Goal: Task Accomplishment & Management: Manage account settings

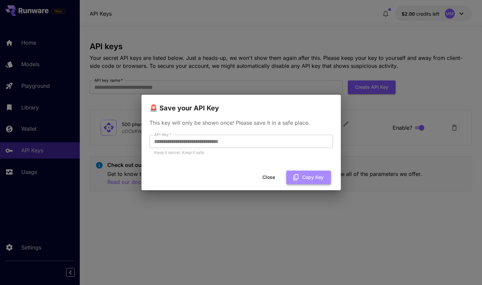
click at [316, 182] on button "Copy Key" at bounding box center [309, 178] width 45 height 14
click at [318, 180] on button "Copy Key" at bounding box center [309, 178] width 45 height 14
click at [266, 178] on button "Close" at bounding box center [269, 178] width 30 height 14
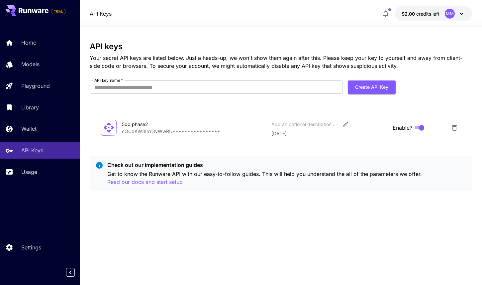
click at [221, 214] on div "**********" at bounding box center [281, 156] width 382 height 228
click at [415, 14] on span "$2.00" at bounding box center [409, 14] width 15 height 6
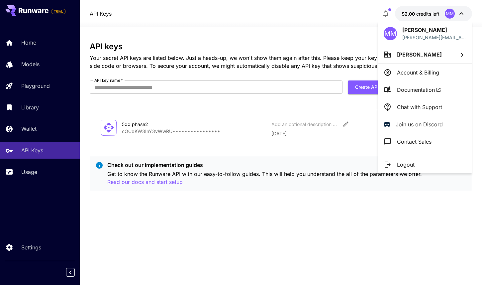
click at [418, 75] on p "Account & Billing" at bounding box center [418, 72] width 42 height 8
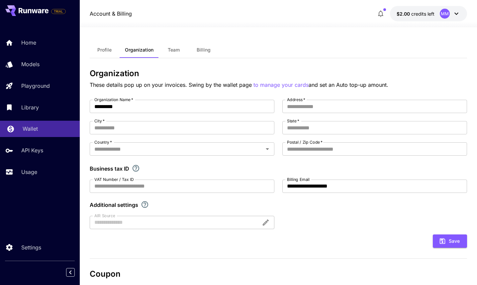
click at [38, 126] on p "Wallet" at bounding box center [30, 129] width 15 height 8
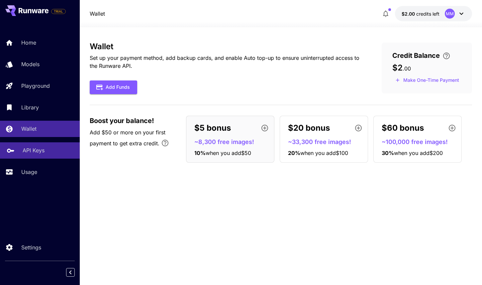
click at [34, 153] on p "API Keys" at bounding box center [34, 150] width 22 height 8
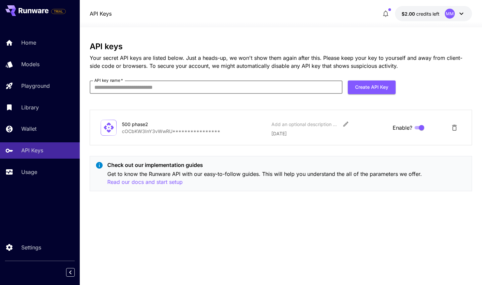
click at [162, 87] on input "API key name   *" at bounding box center [216, 86] width 253 height 13
click at [251, 115] on div "**********" at bounding box center [281, 128] width 382 height 36
click at [46, 49] on link "Home" at bounding box center [40, 43] width 80 height 16
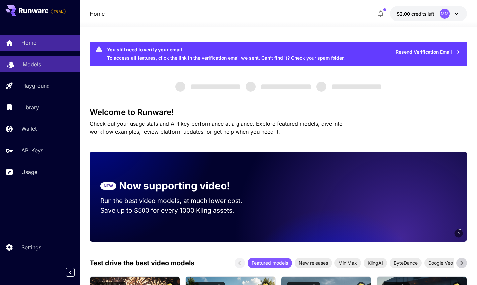
click at [37, 66] on p "Models" at bounding box center [32, 64] width 18 height 8
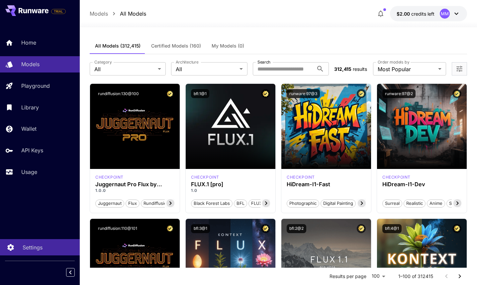
click at [35, 247] on p "Settings" at bounding box center [33, 247] width 20 height 8
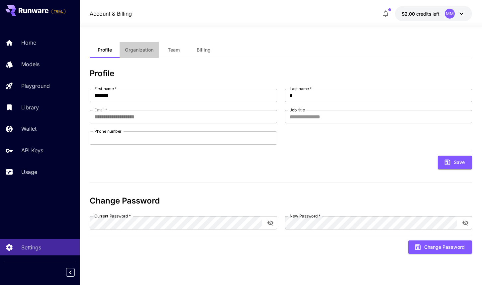
click at [138, 54] on button "Organization" at bounding box center [139, 50] width 39 height 16
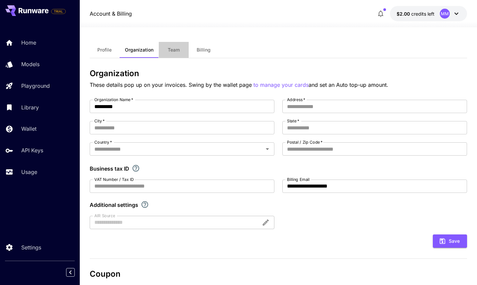
click at [177, 51] on span "Team" at bounding box center [174, 50] width 12 height 6
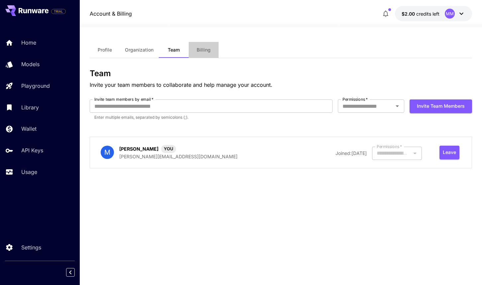
click at [206, 49] on span "Billing" at bounding box center [204, 50] width 14 height 6
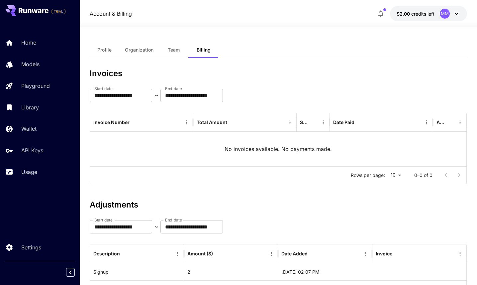
click at [25, 9] on icon at bounding box center [34, 10] width 30 height 5
click at [25, 13] on icon at bounding box center [25, 11] width 4 height 4
click at [27, 11] on icon at bounding box center [34, 10] width 30 height 5
click at [198, 50] on span "Billing" at bounding box center [204, 50] width 14 height 6
click at [171, 49] on span "Team" at bounding box center [174, 50] width 12 height 6
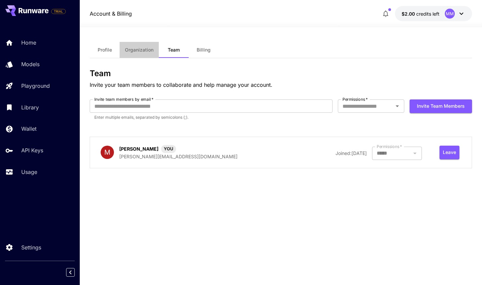
click at [147, 51] on span "Organization" at bounding box center [139, 50] width 29 height 6
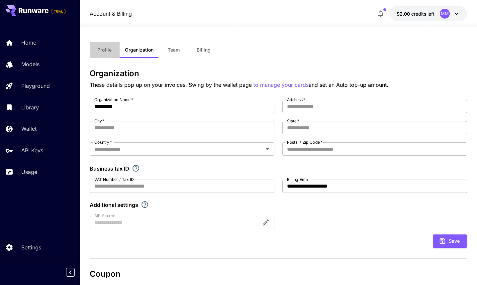
click at [104, 51] on span "Profile" at bounding box center [104, 50] width 14 height 6
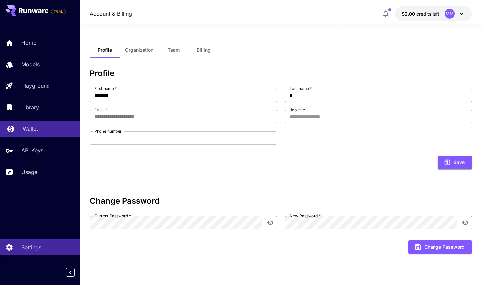
click at [36, 139] on div "Home Models Playground Library Wallet API Keys Usage" at bounding box center [40, 107] width 80 height 145
click at [34, 131] on p "Wallet" at bounding box center [30, 129] width 15 height 8
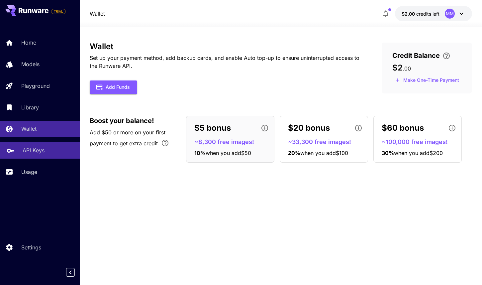
click at [31, 145] on link "API Keys" at bounding box center [40, 150] width 80 height 16
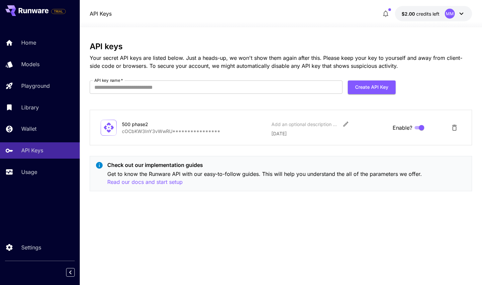
click at [195, 130] on p "**********" at bounding box center [194, 131] width 144 height 7
click at [344, 124] on icon "Edit" at bounding box center [346, 124] width 7 height 7
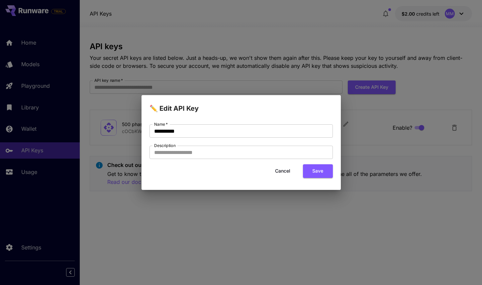
click at [234, 205] on div "**********" at bounding box center [241, 142] width 482 height 285
click at [184, 149] on input "Description" at bounding box center [242, 152] width 184 height 13
click at [282, 172] on button "Cancel" at bounding box center [283, 171] width 30 height 14
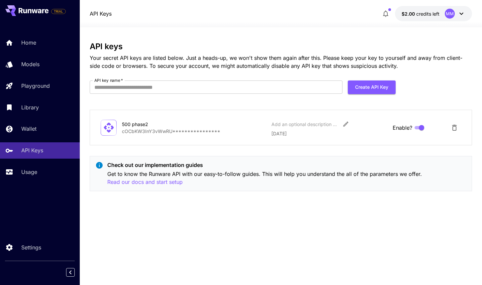
click at [186, 207] on div "**********" at bounding box center [281, 156] width 382 height 228
click at [173, 181] on p "Read our docs and start setup" at bounding box center [144, 182] width 75 height 8
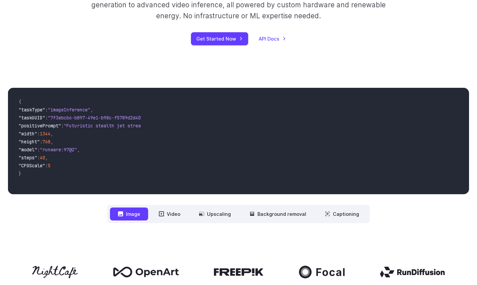
scroll to position [252, 0]
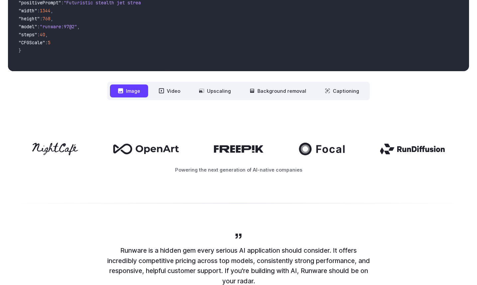
click at [152, 148] on icon at bounding box center [158, 149] width 44 height 9
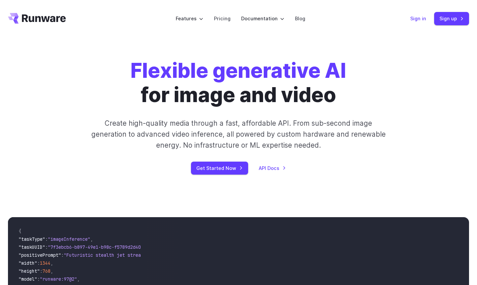
click at [420, 20] on link "Sign in" at bounding box center [419, 19] width 16 height 8
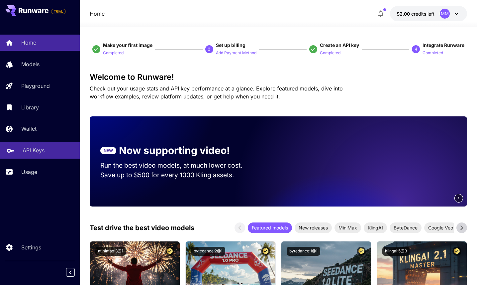
click at [34, 157] on link "API Keys" at bounding box center [40, 150] width 80 height 16
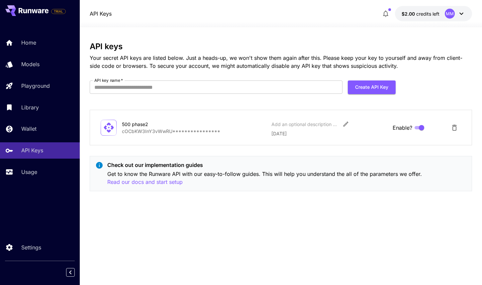
click at [382, 11] on icon "button" at bounding box center [386, 14] width 8 height 8
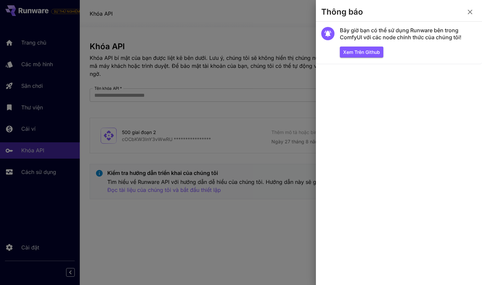
click at [407, 15] on section "Thông báo" at bounding box center [399, 13] width 166 height 16
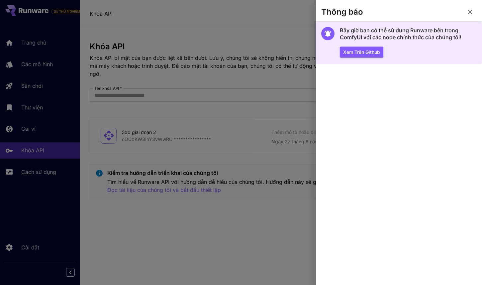
click at [355, 39] on font "Bây giờ bạn có thể sử dụng Runware bên trong ComfyUI với các node chính thức củ…" at bounding box center [401, 34] width 122 height 14
click at [361, 52] on font "Xem trên Github" at bounding box center [361, 52] width 37 height 6
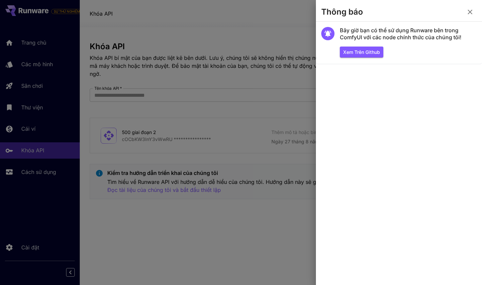
click at [247, 103] on div at bounding box center [241, 142] width 482 height 285
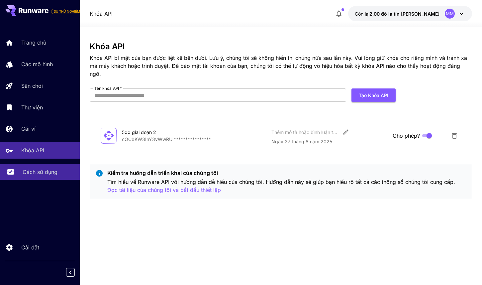
click at [40, 175] on font "Cách sử dụng" at bounding box center [40, 172] width 35 height 7
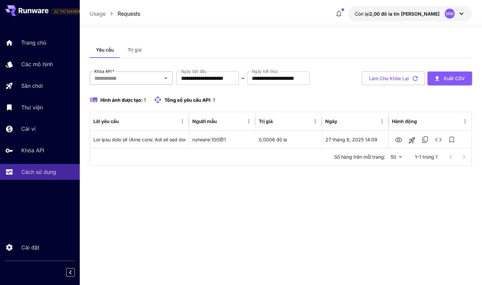
click at [127, 80] on input "Khóa API   *" at bounding box center [126, 77] width 68 height 9
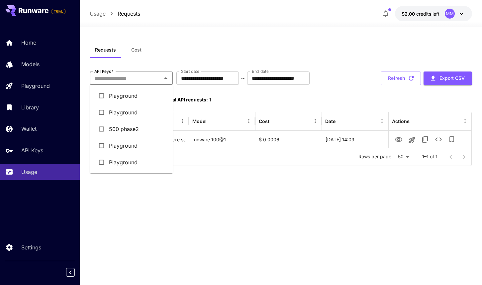
click at [138, 75] on input "API Keys   *" at bounding box center [126, 77] width 68 height 9
click at [318, 203] on div "**********" at bounding box center [281, 156] width 382 height 228
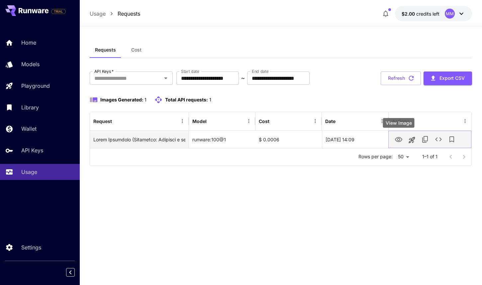
click at [399, 139] on icon "View Image" at bounding box center [399, 140] width 8 height 8
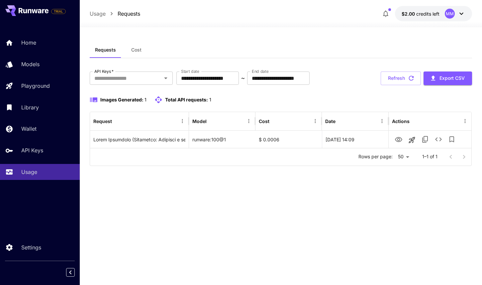
click at [321, 197] on div "**********" at bounding box center [281, 156] width 382 height 228
click at [422, 100] on div "Images Generated: 1 Total API requests: 1" at bounding box center [281, 100] width 382 height 8
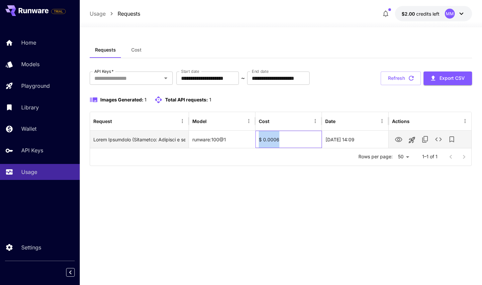
drag, startPoint x: 277, startPoint y: 138, endPoint x: 256, endPoint y: 138, distance: 20.6
click at [256, 138] on div "$ 0.0006" at bounding box center [289, 139] width 66 height 17
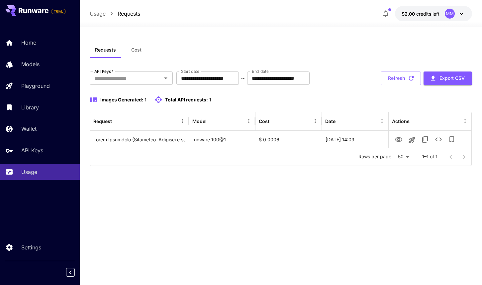
click at [242, 207] on div "**********" at bounding box center [281, 156] width 382 height 228
click at [135, 53] on span "Cost" at bounding box center [136, 50] width 10 height 6
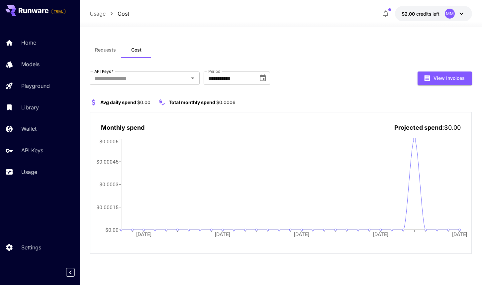
click at [107, 51] on span "Requests" at bounding box center [105, 50] width 21 height 6
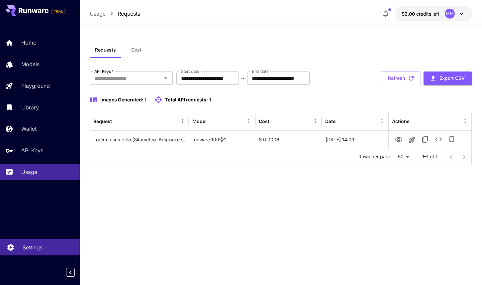
click at [31, 244] on p "Settings" at bounding box center [33, 247] width 20 height 8
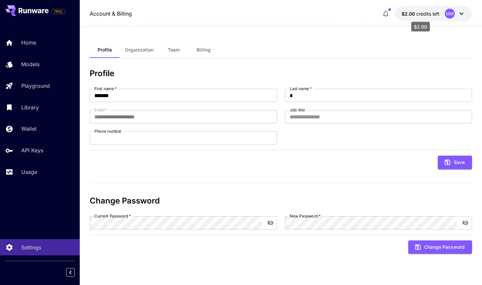
click at [424, 13] on span "credits left" at bounding box center [428, 14] width 23 height 6
